Goal: Transaction & Acquisition: Purchase product/service

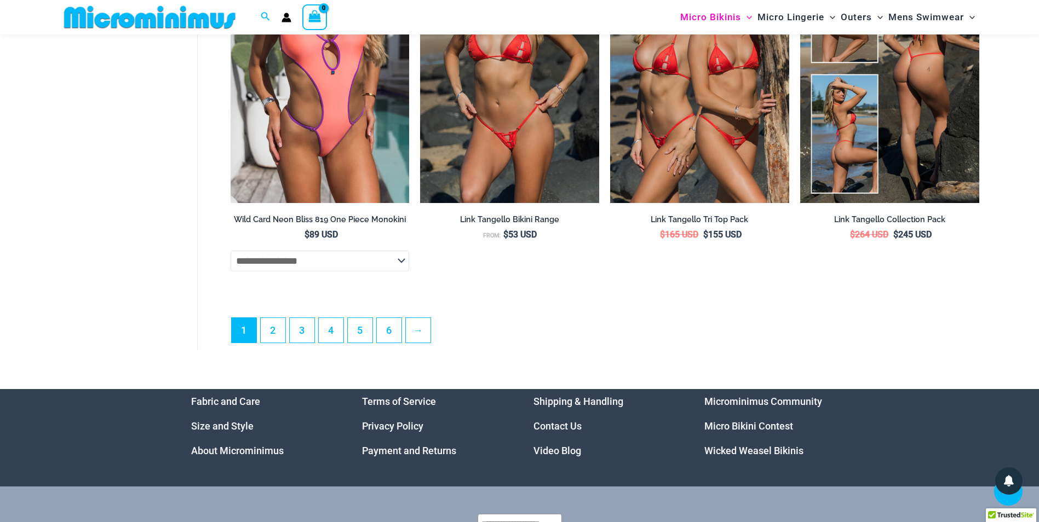
scroll to position [3197, 0]
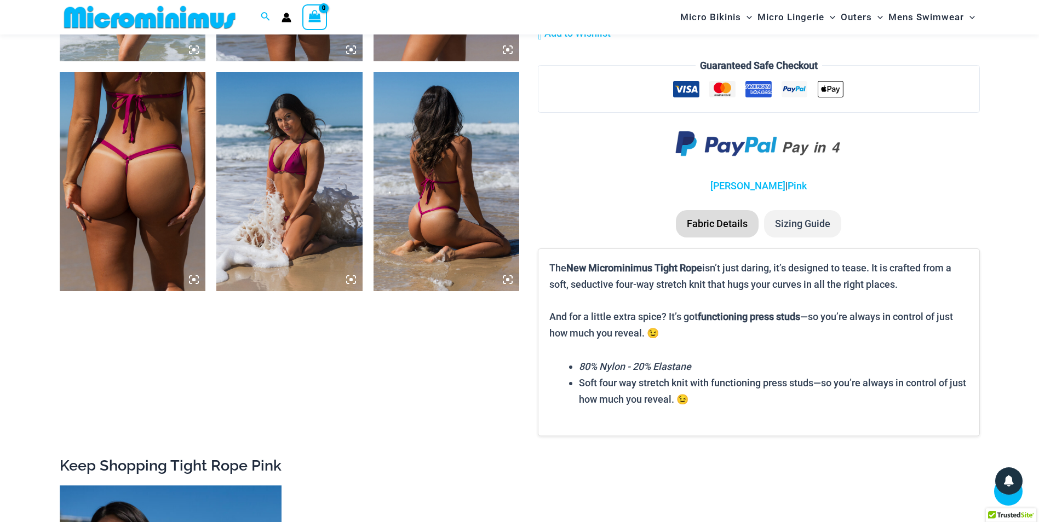
scroll to position [1194, 0]
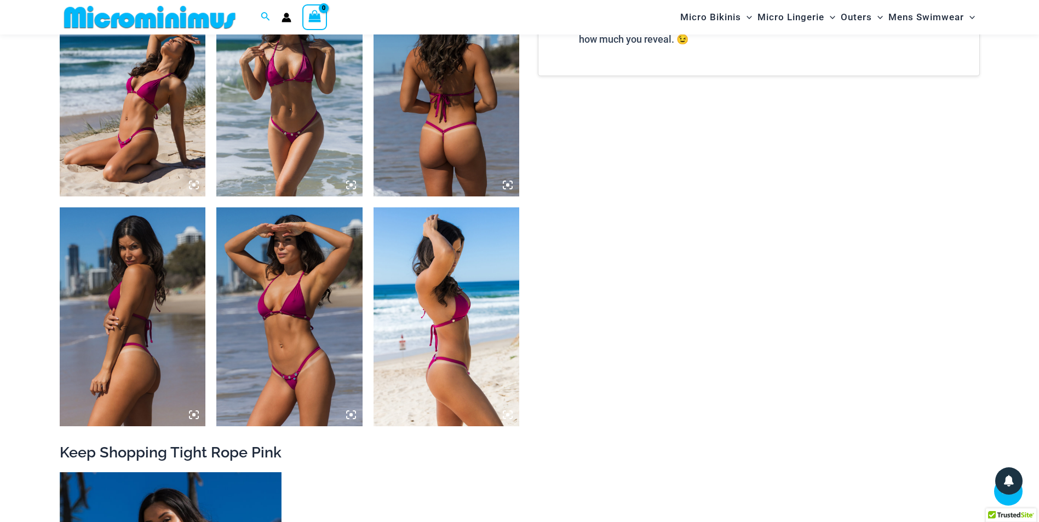
scroll to position [1085, 0]
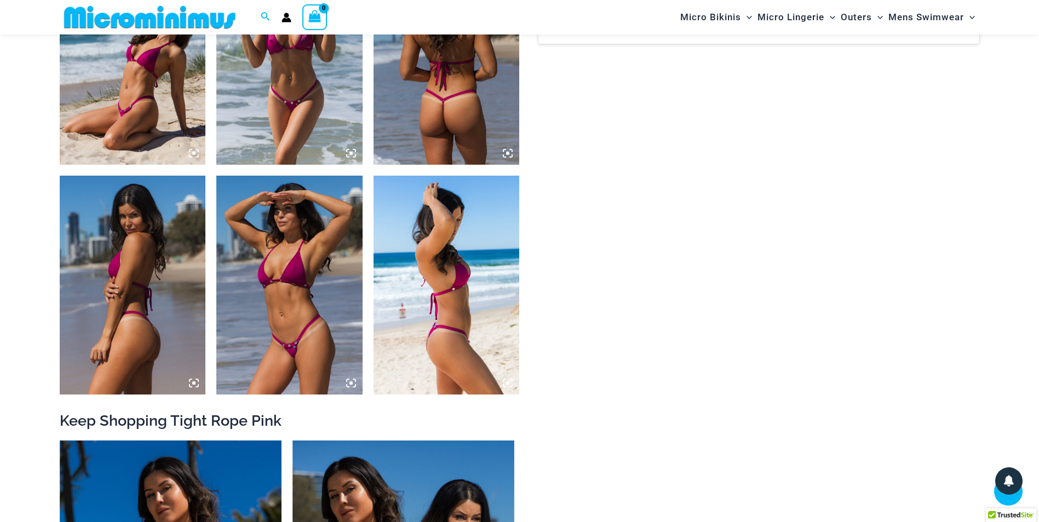
click at [295, 288] on img at bounding box center [289, 285] width 146 height 219
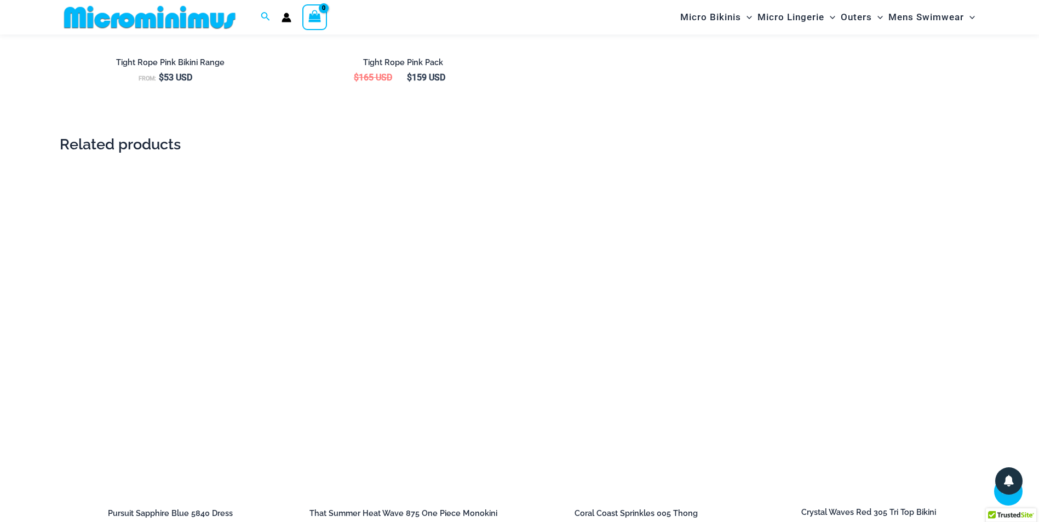
scroll to position [1578, 0]
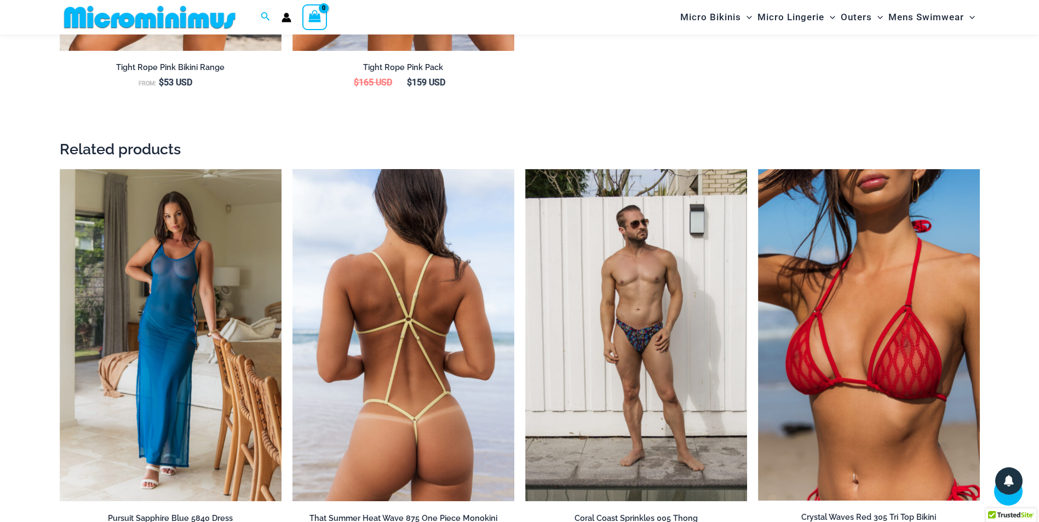
click at [399, 226] on img at bounding box center [403, 335] width 222 height 333
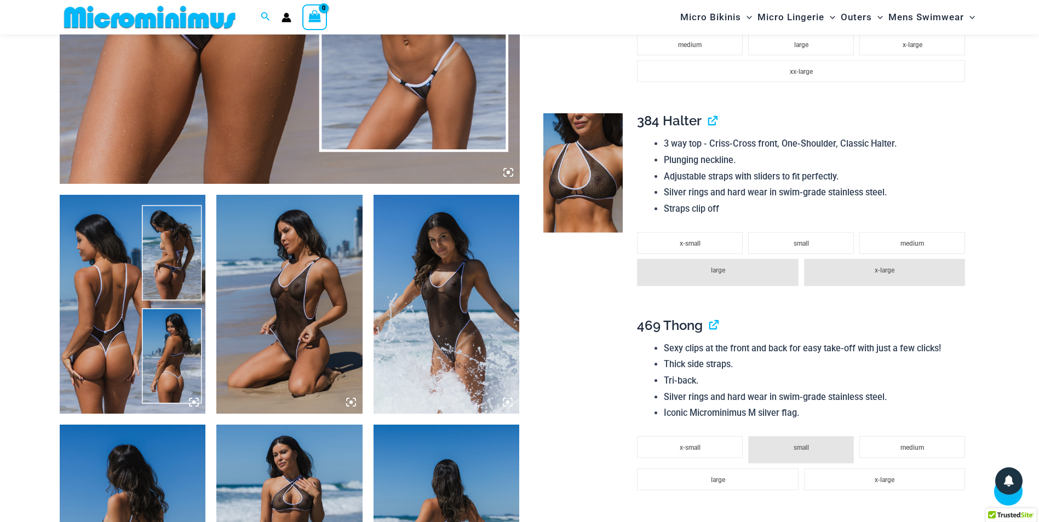
scroll to position [757, 0]
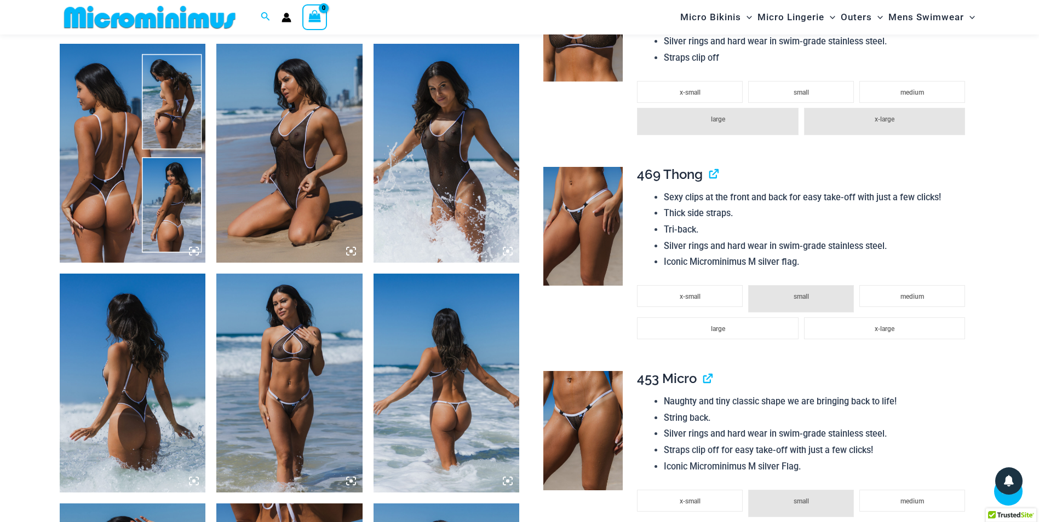
click at [280, 150] on img at bounding box center [289, 153] width 146 height 219
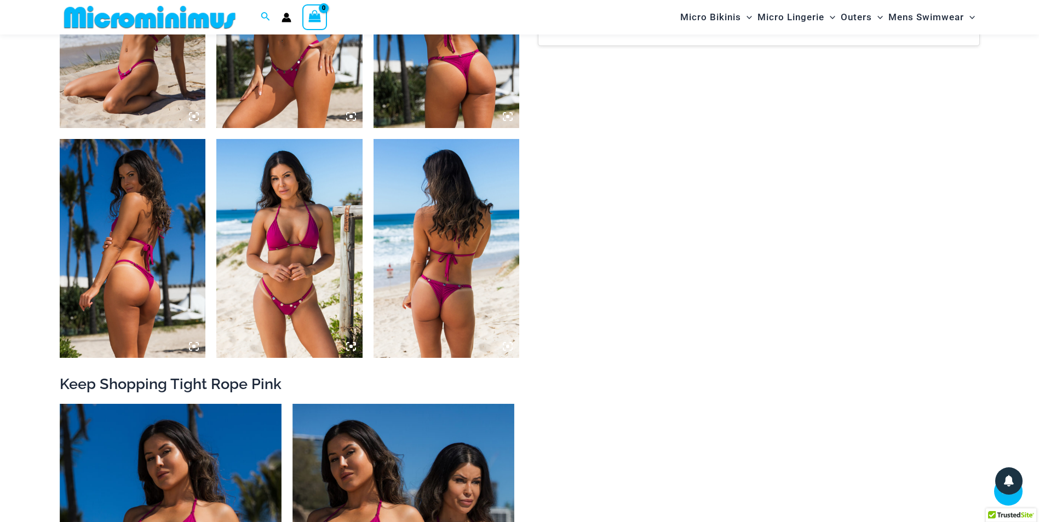
scroll to position [1123, 0]
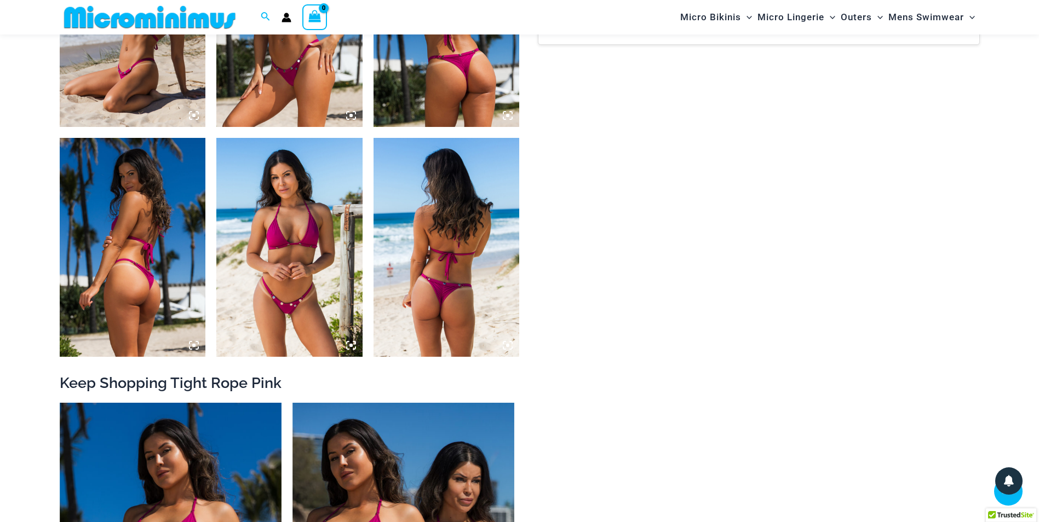
click at [301, 229] on img at bounding box center [289, 247] width 146 height 219
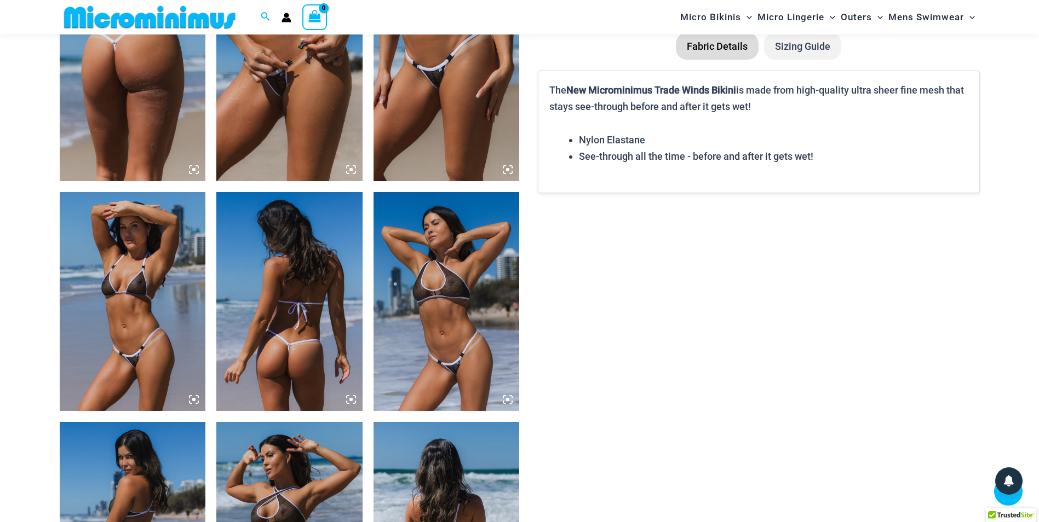
scroll to position [866, 0]
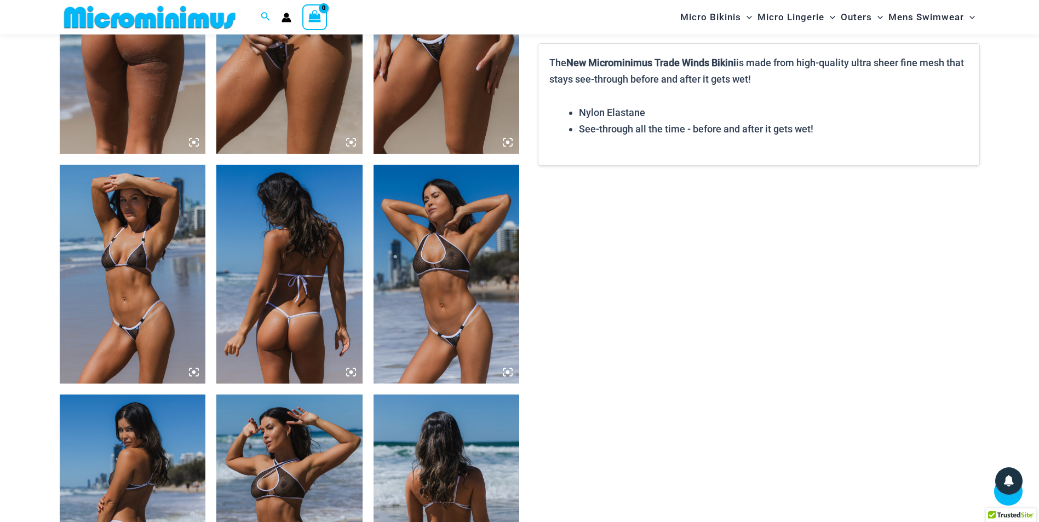
click at [254, 95] on img at bounding box center [289, 44] width 146 height 219
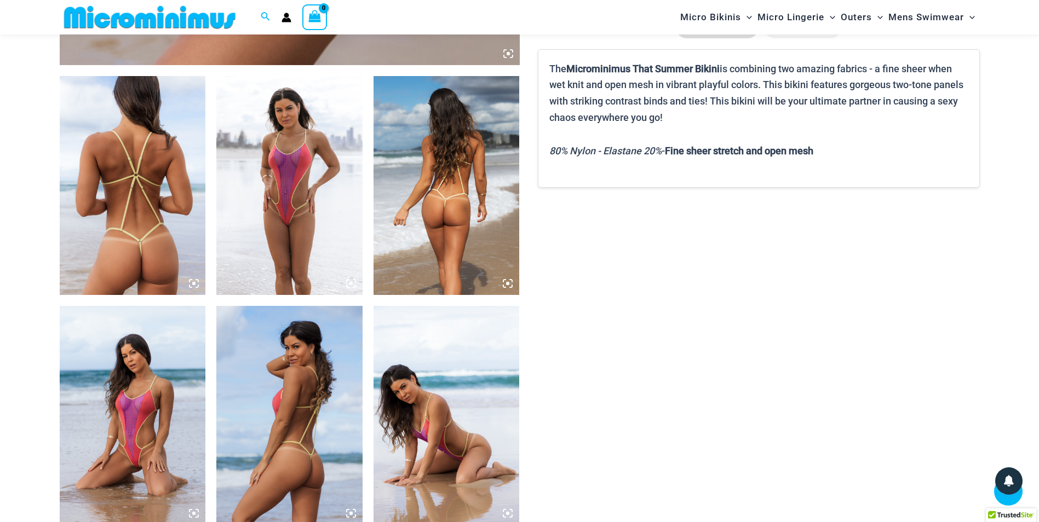
scroll to position [756, 0]
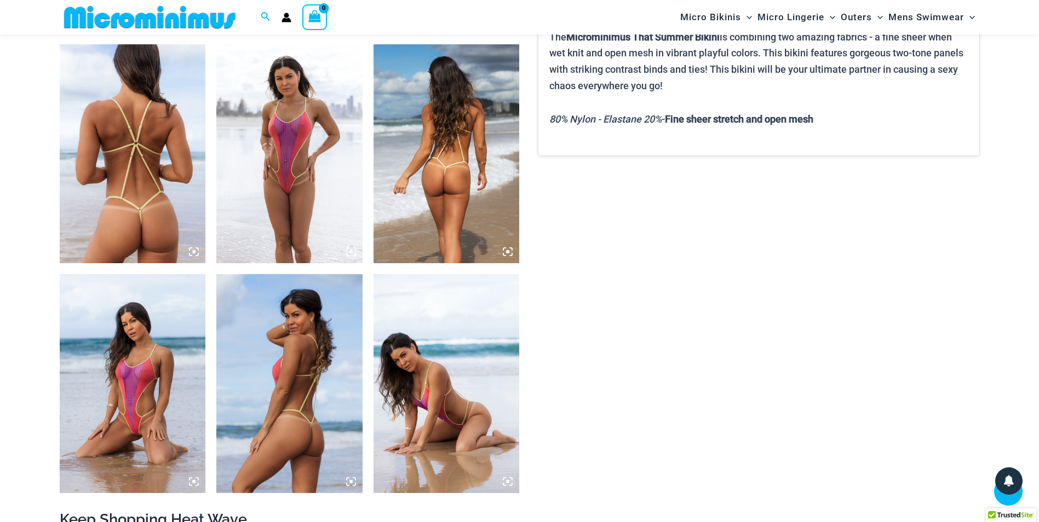
click at [302, 152] on img at bounding box center [289, 153] width 146 height 219
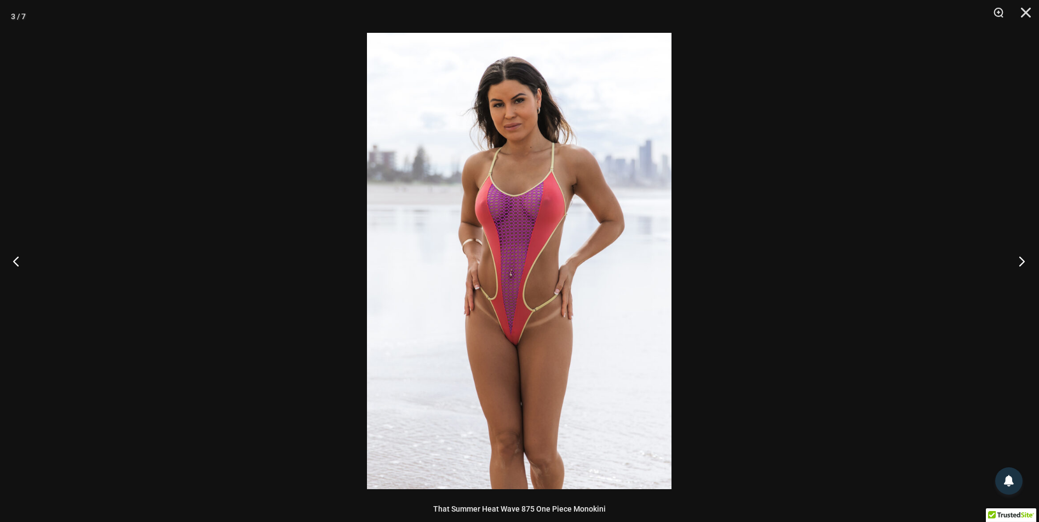
click at [1021, 259] on button "Next" at bounding box center [1018, 261] width 41 height 55
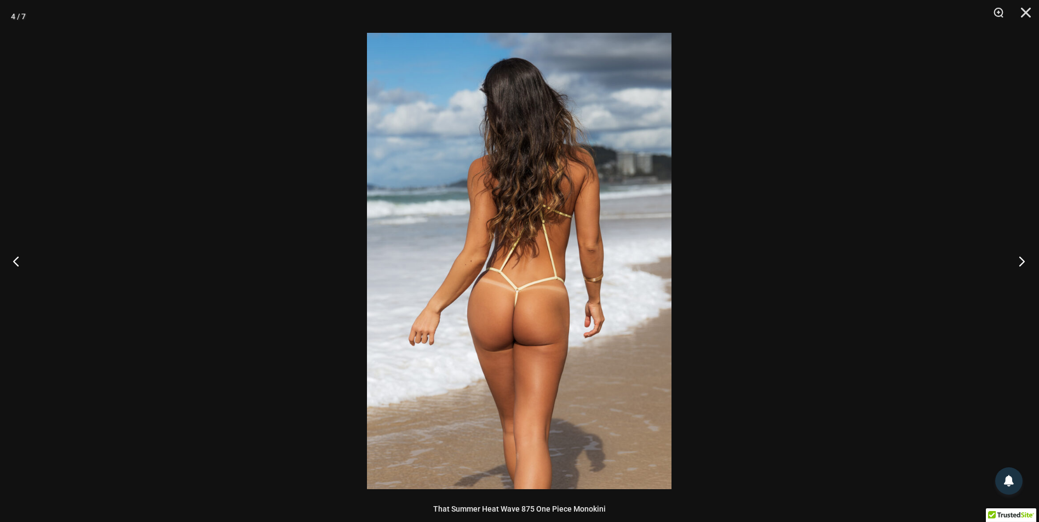
click at [1021, 259] on button "Next" at bounding box center [1018, 261] width 41 height 55
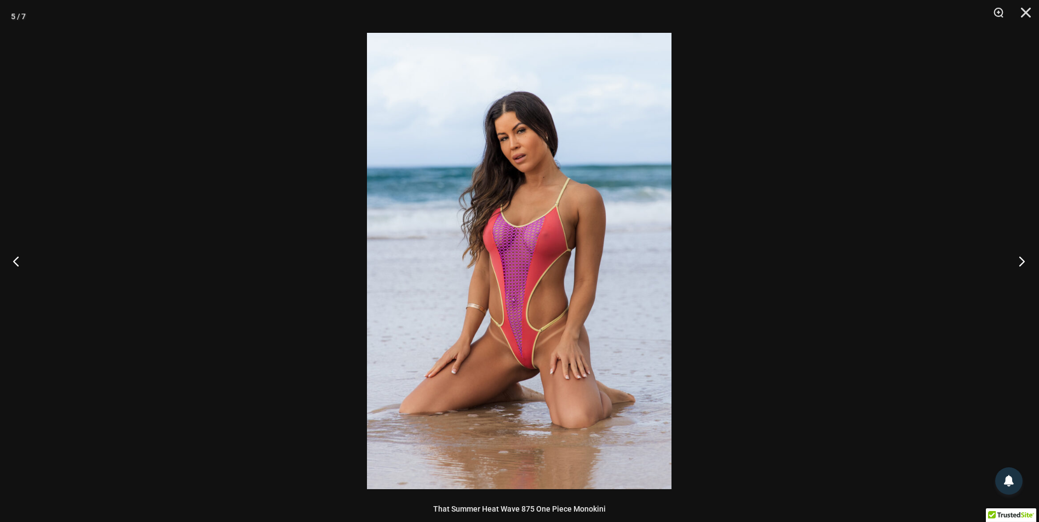
click at [1021, 260] on button "Next" at bounding box center [1018, 261] width 41 height 55
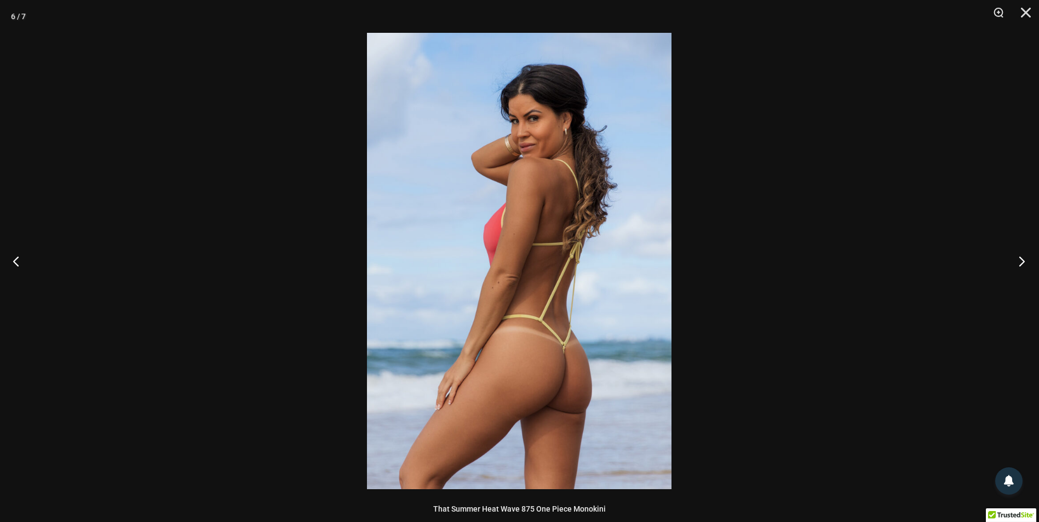
click at [1022, 260] on button "Next" at bounding box center [1018, 261] width 41 height 55
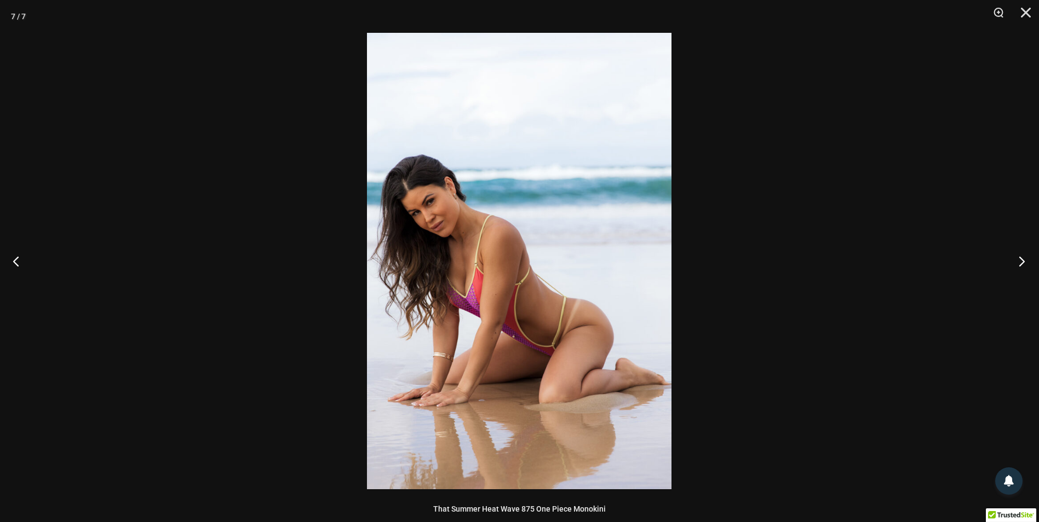
click at [1022, 260] on button "Next" at bounding box center [1018, 261] width 41 height 55
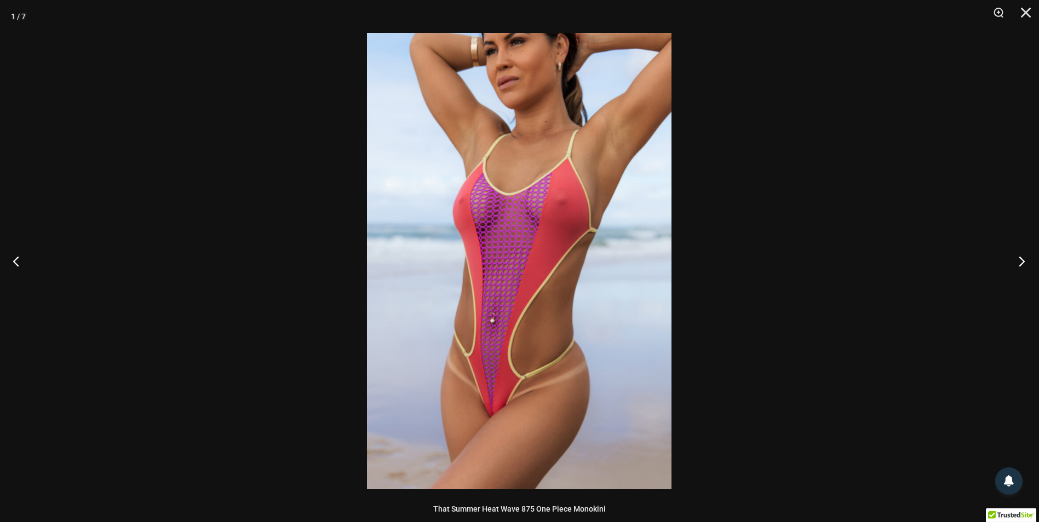
click at [1022, 260] on button "Next" at bounding box center [1018, 261] width 41 height 55
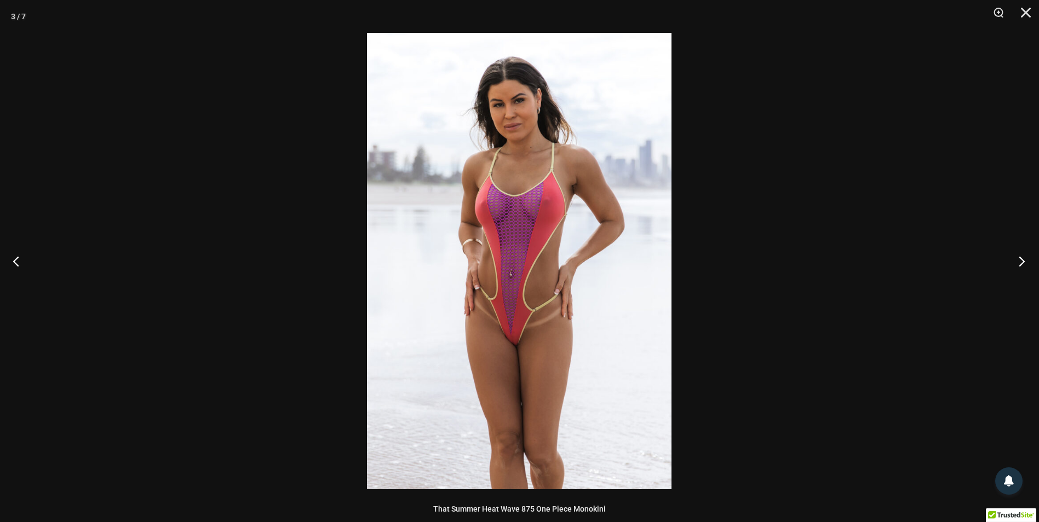
click at [1022, 260] on button "Next" at bounding box center [1018, 261] width 41 height 55
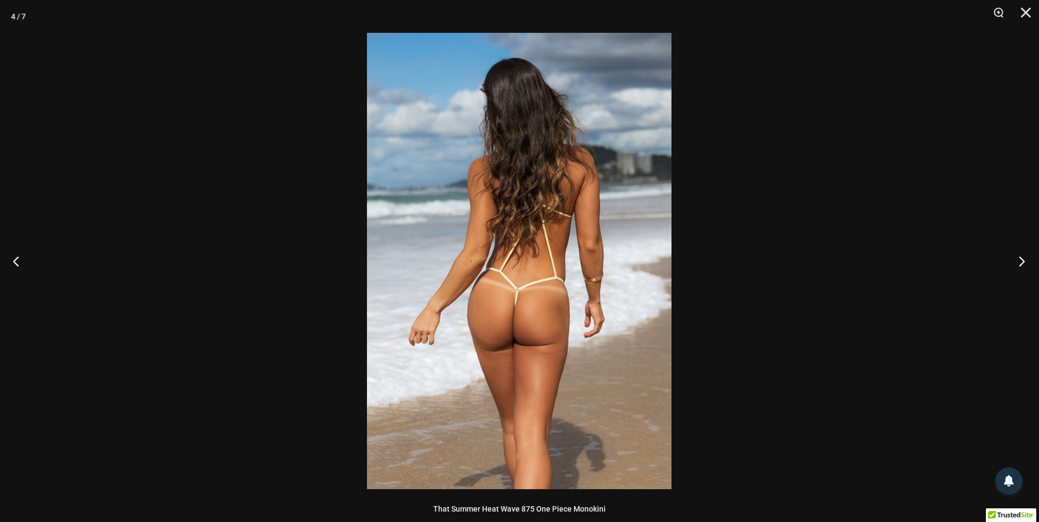
click at [1023, 260] on button "Next" at bounding box center [1018, 261] width 41 height 55
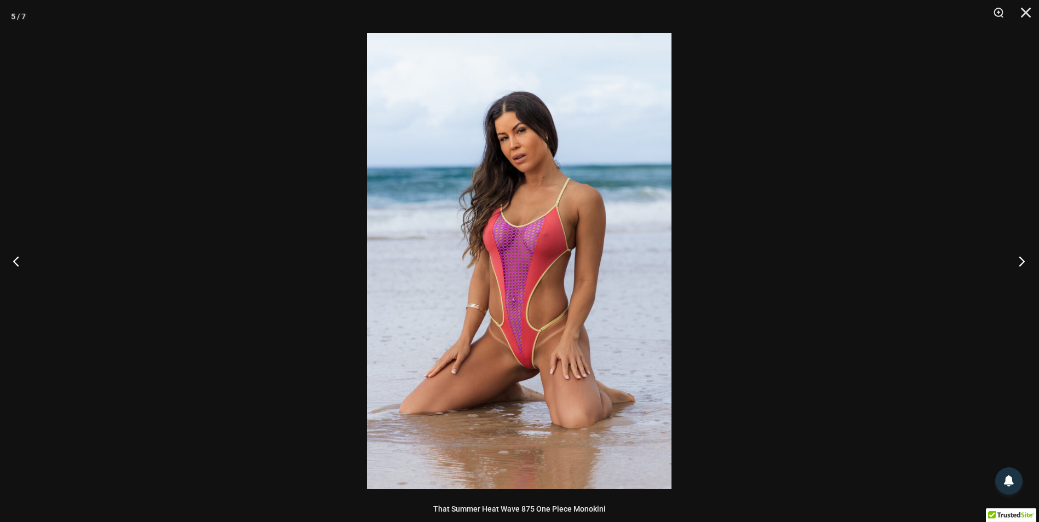
click at [1023, 260] on button "Next" at bounding box center [1018, 261] width 41 height 55
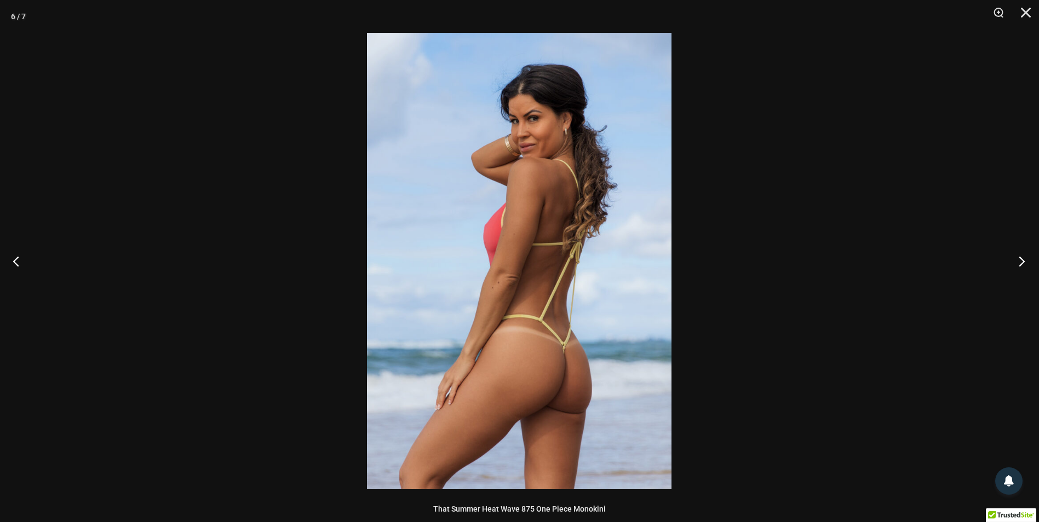
click at [1023, 260] on button "Next" at bounding box center [1018, 261] width 41 height 55
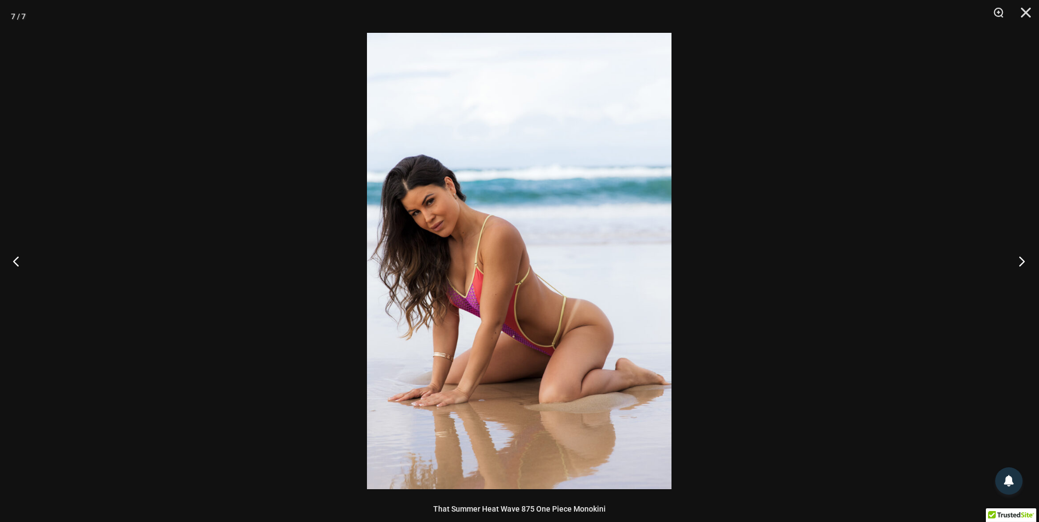
click at [1019, 263] on button "Next" at bounding box center [1018, 261] width 41 height 55
